Goal: Check status: Check status

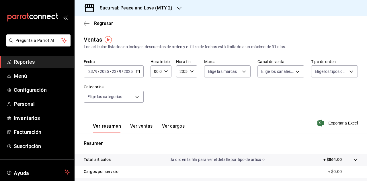
click at [160, 8] on h3 "Sucursal: Peace and Love (MTY 2)" at bounding box center [133, 8] width 77 height 7
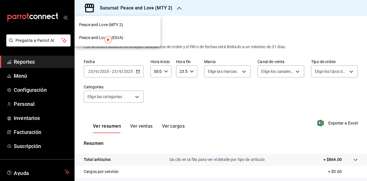
click at [160, 8] on div at bounding box center [183, 90] width 367 height 181
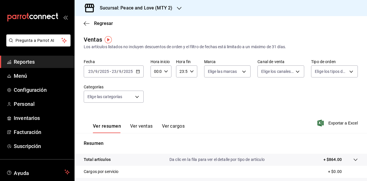
click at [122, 72] on span "/" at bounding box center [123, 71] width 2 height 5
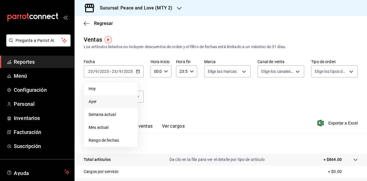
click at [94, 102] on span "Ayer" at bounding box center [111, 102] width 44 height 6
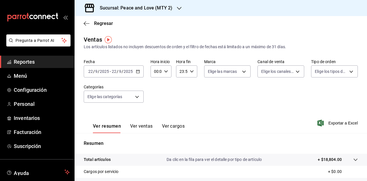
click at [153, 15] on div "Sucursal: Peace and Love (MTY 2)" at bounding box center [131, 8] width 105 height 16
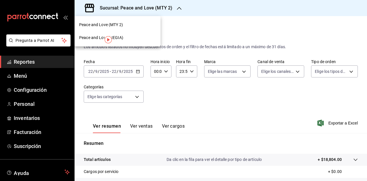
click at [128, 40] on div "Peace and Love (REGIA)" at bounding box center [117, 38] width 77 height 6
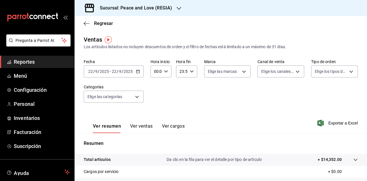
click at [124, 71] on input "2025" at bounding box center [128, 71] width 10 height 5
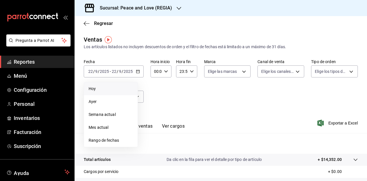
click at [96, 88] on span "Hoy" at bounding box center [111, 89] width 44 height 6
